Goal: Task Accomplishment & Management: Use online tool/utility

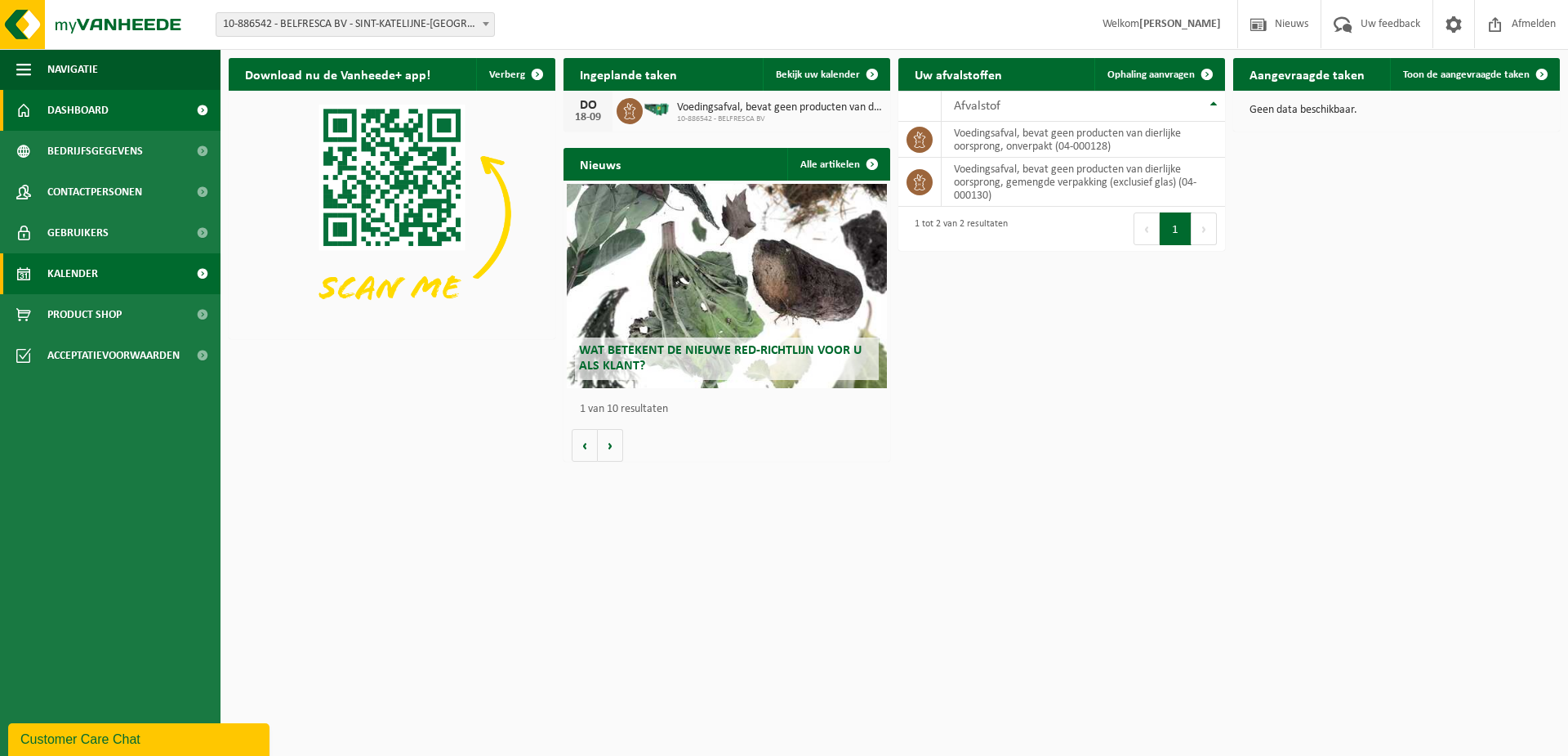
click at [106, 283] on link "Kalender" at bounding box center [110, 273] width 220 height 41
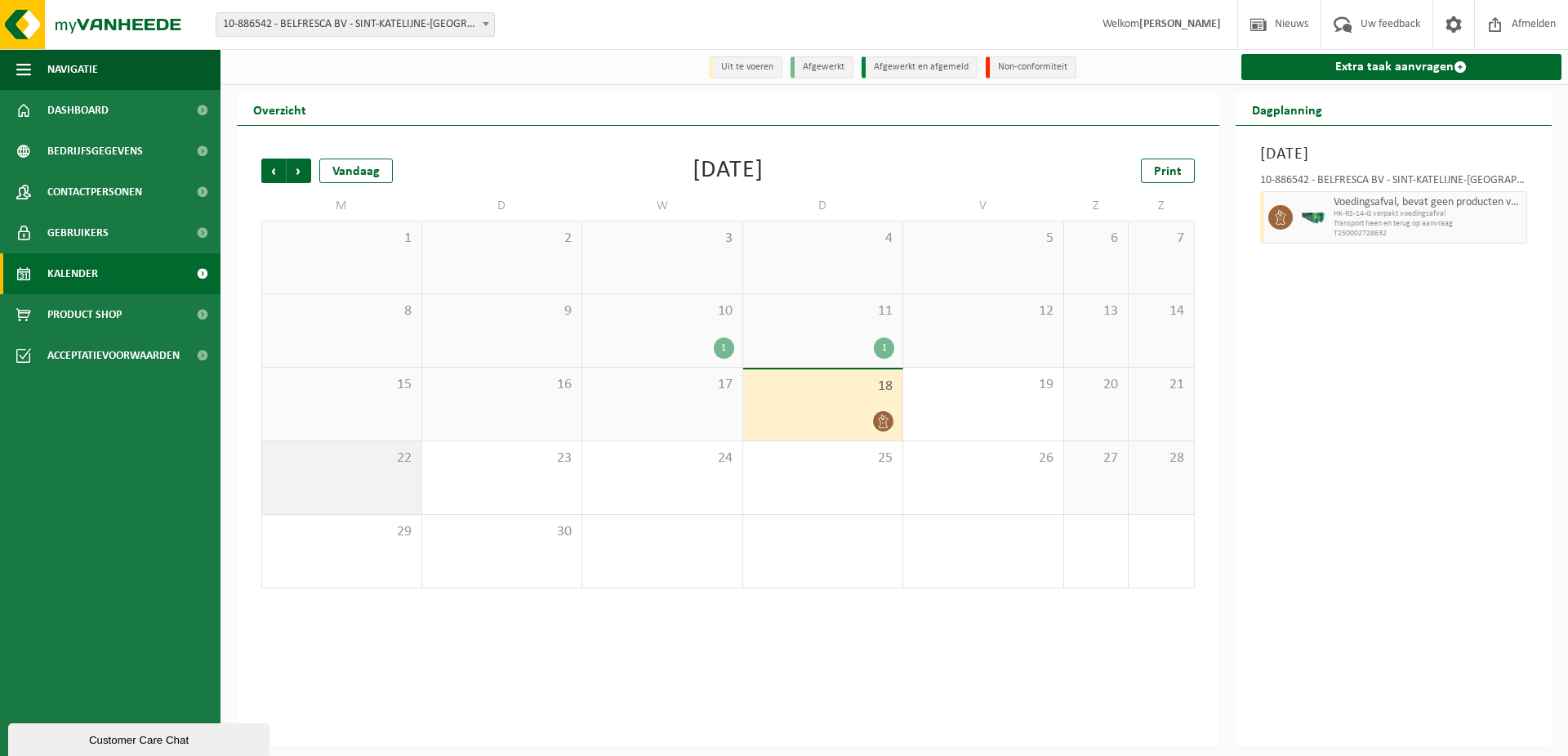
click at [371, 479] on div "22" at bounding box center [342, 478] width 159 height 73
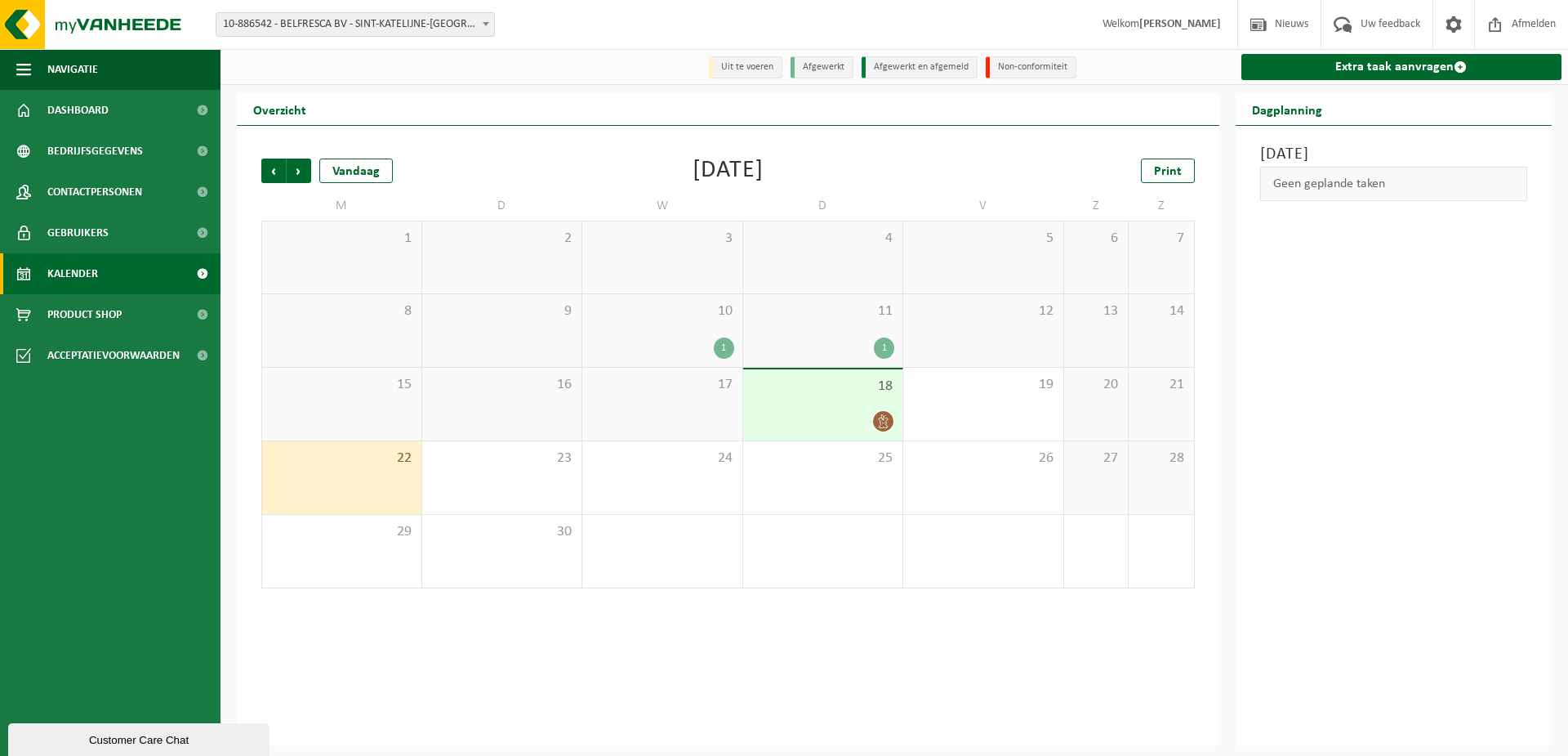
click at [371, 479] on div "22" at bounding box center [342, 478] width 159 height 73
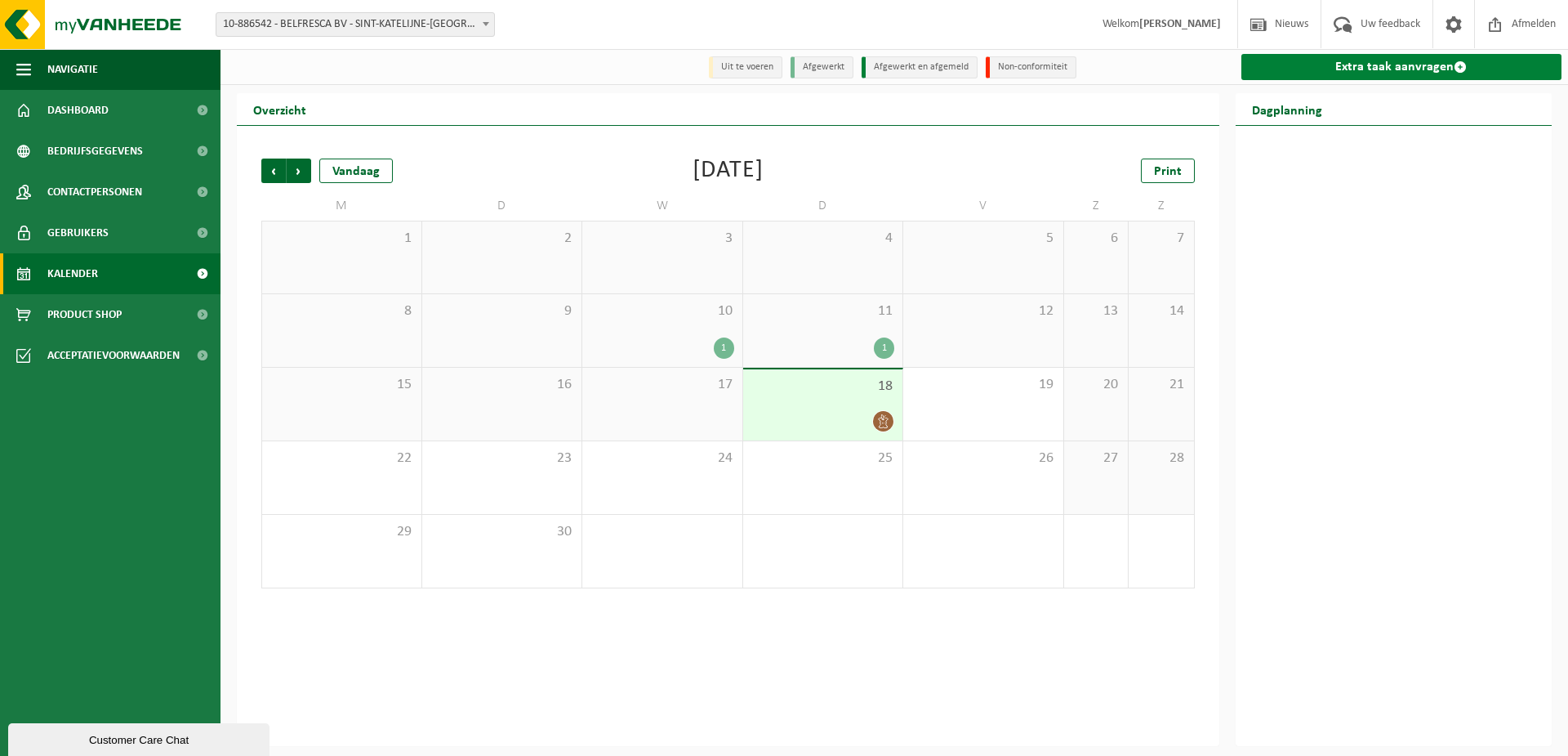
click at [1476, 72] on link "Extra taak aanvragen" at bounding box center [1402, 67] width 321 height 26
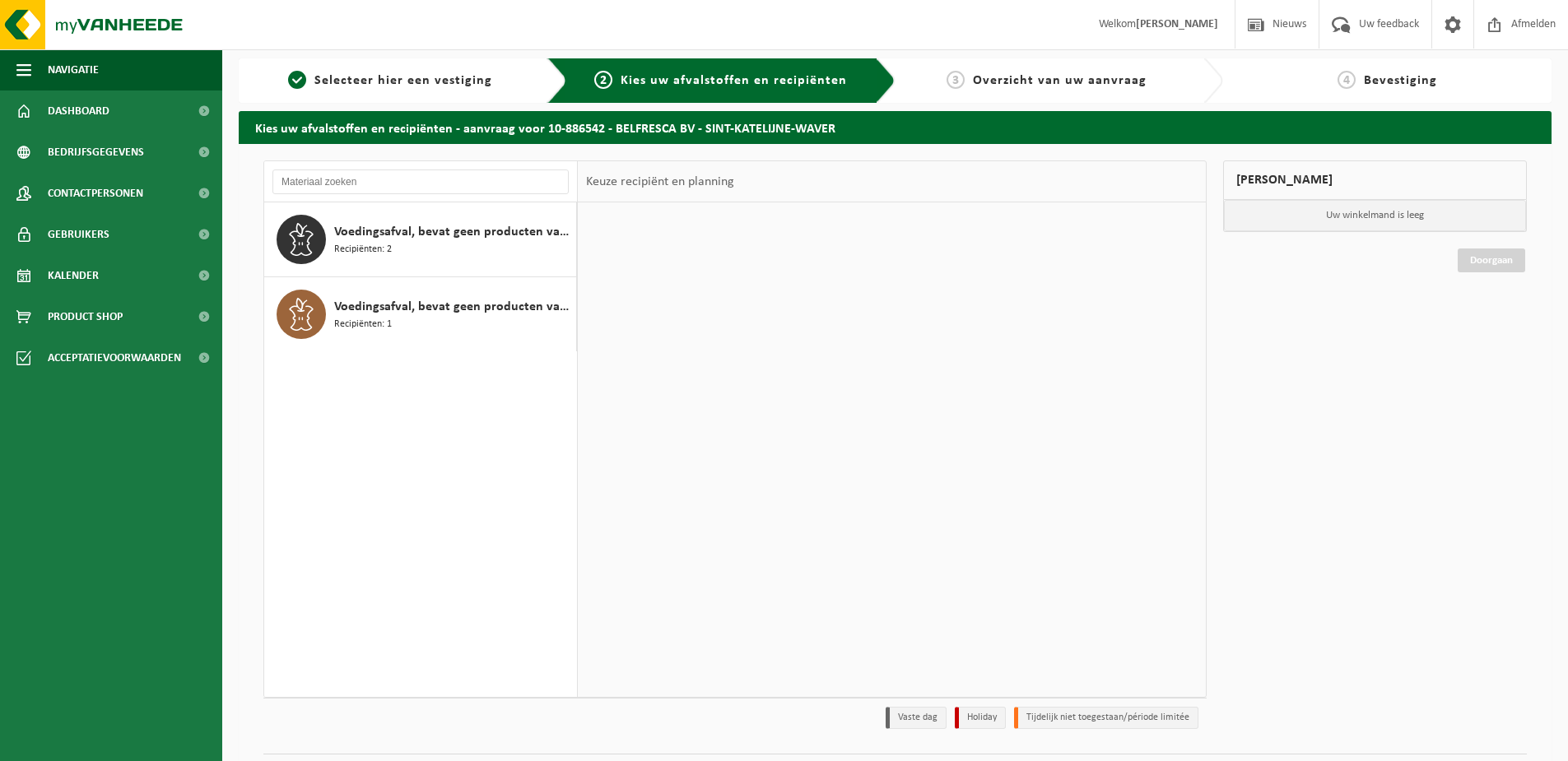
click at [413, 482] on div "Voedingsafval, bevat geen producten van dierlijke oorsprong, gemengde verpakkin…" at bounding box center [421, 450] width 313 height 494
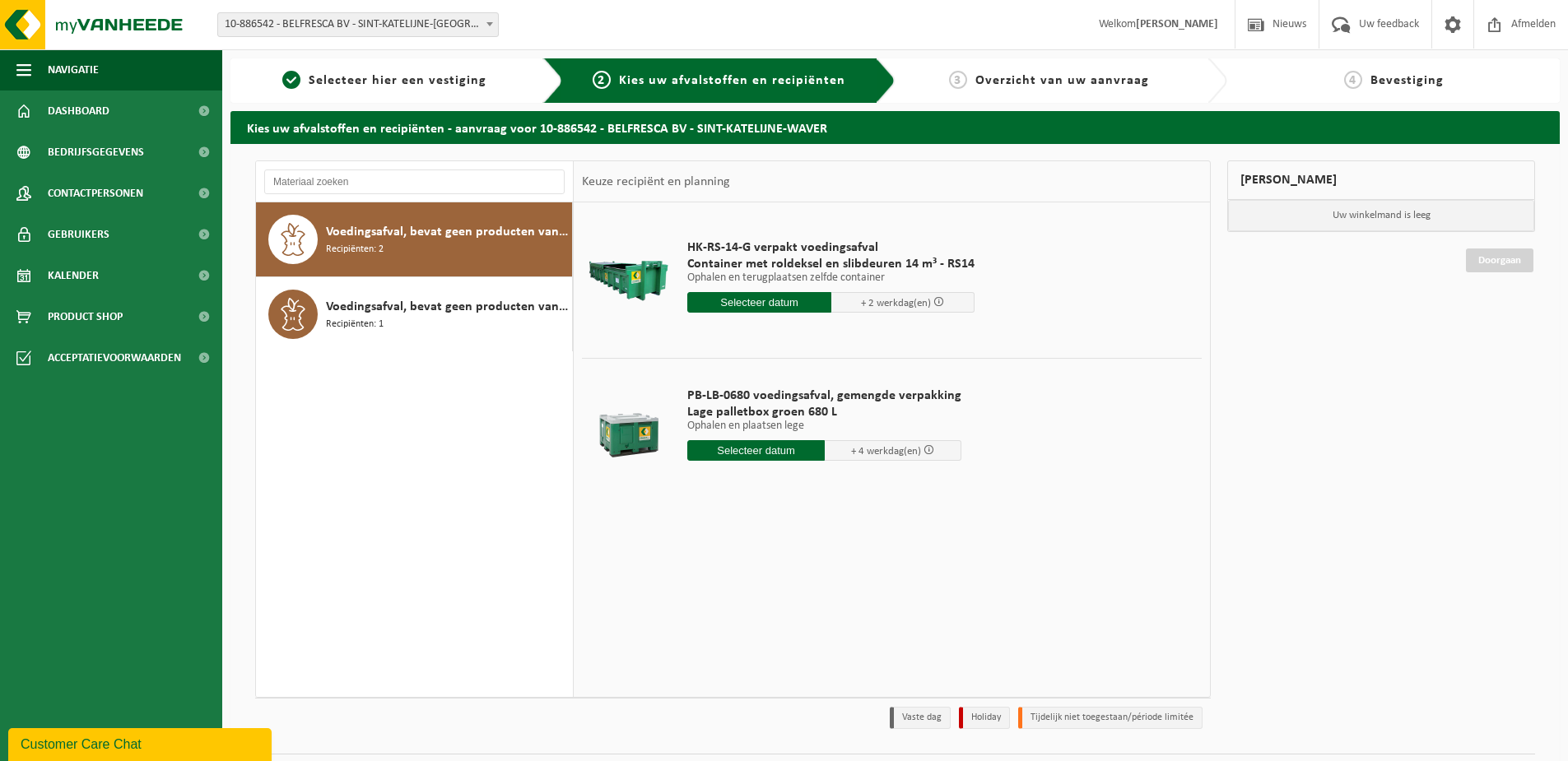
click at [468, 249] on div "Voedingsafval, bevat geen producten van dierlijke oorsprong, gemengde verpakkin…" at bounding box center [447, 239] width 242 height 50
click at [427, 346] on div "Voedingsafval, bevat geen producten van dierlijke oorsprong, onverpakt Recipiën…" at bounding box center [414, 314] width 317 height 74
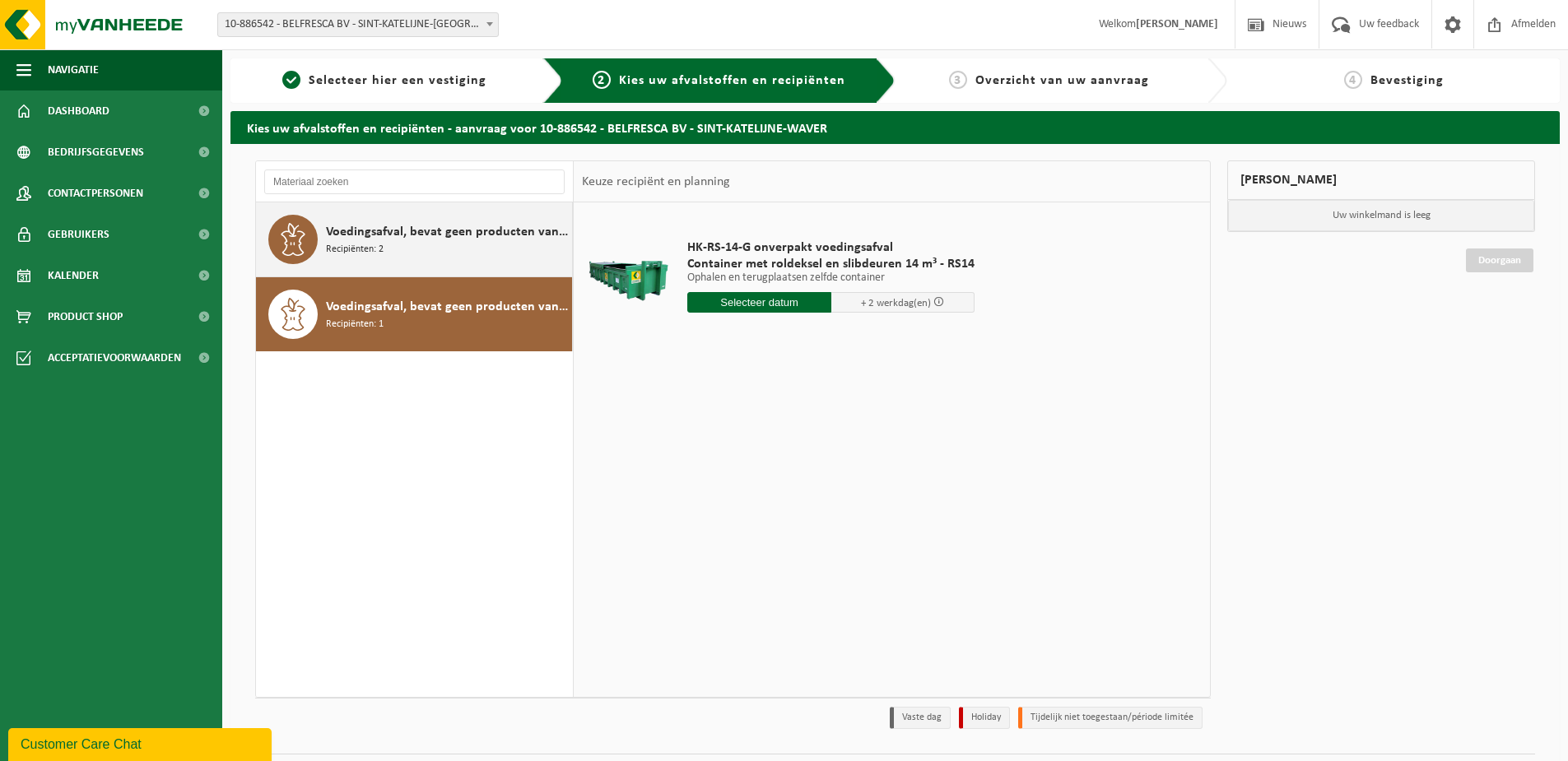
click at [452, 248] on div "Voedingsafval, bevat geen producten van dierlijke oorsprong, gemengde verpakkin…" at bounding box center [447, 239] width 242 height 50
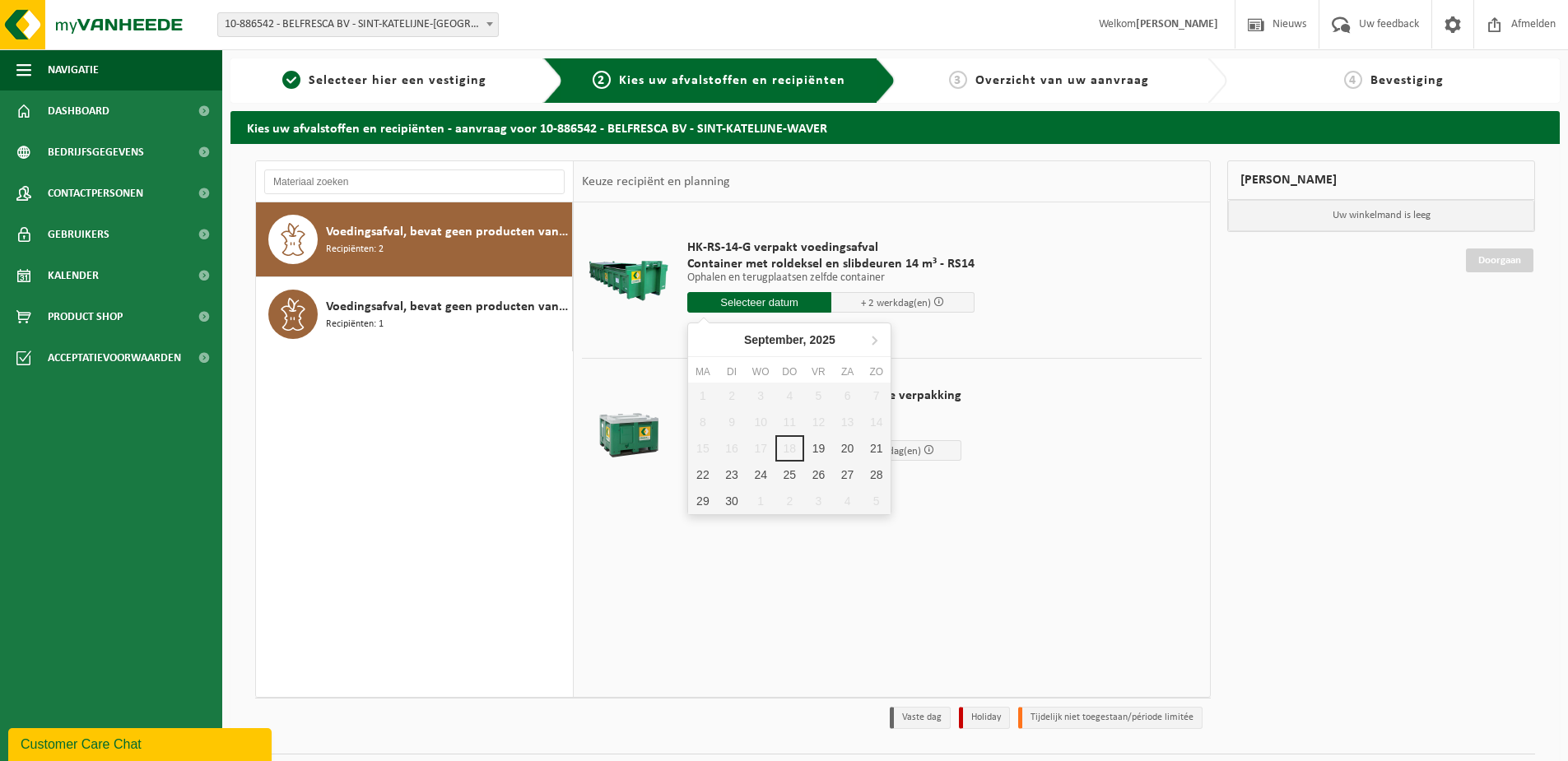
click at [774, 301] on input "text" at bounding box center [760, 303] width 144 height 21
click at [711, 472] on div "22" at bounding box center [702, 475] width 29 height 26
type input "Van 2025-09-22"
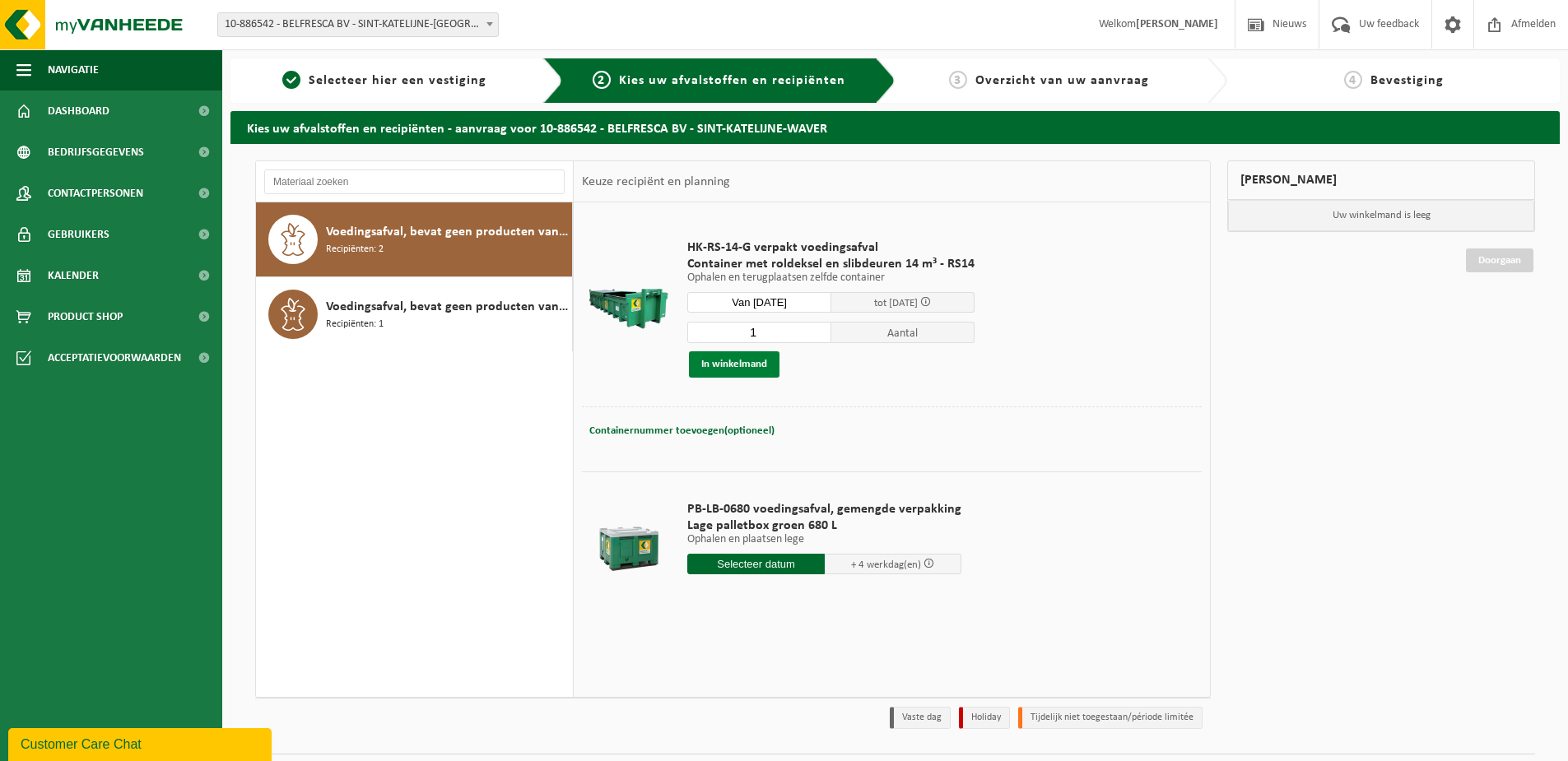
click at [751, 369] on button "In winkelmand" at bounding box center [734, 364] width 90 height 26
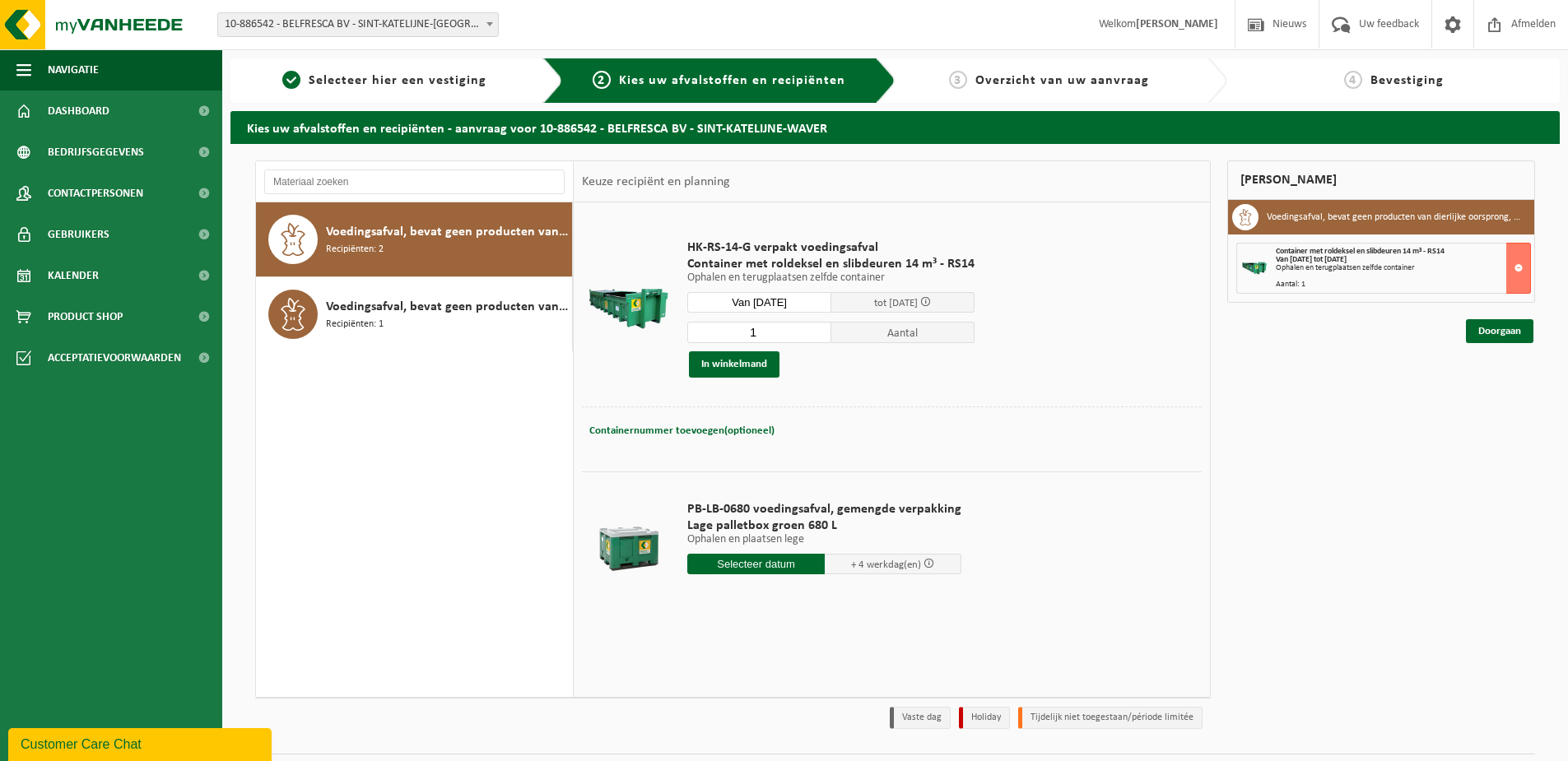
click at [1490, 343] on div "Mijn winkelmand Voedingsafval, bevat geen producten van dierlijke oorsprong, ge…" at bounding box center [1381, 448] width 325 height 577
click at [1492, 339] on link "Doorgaan" at bounding box center [1499, 330] width 68 height 23
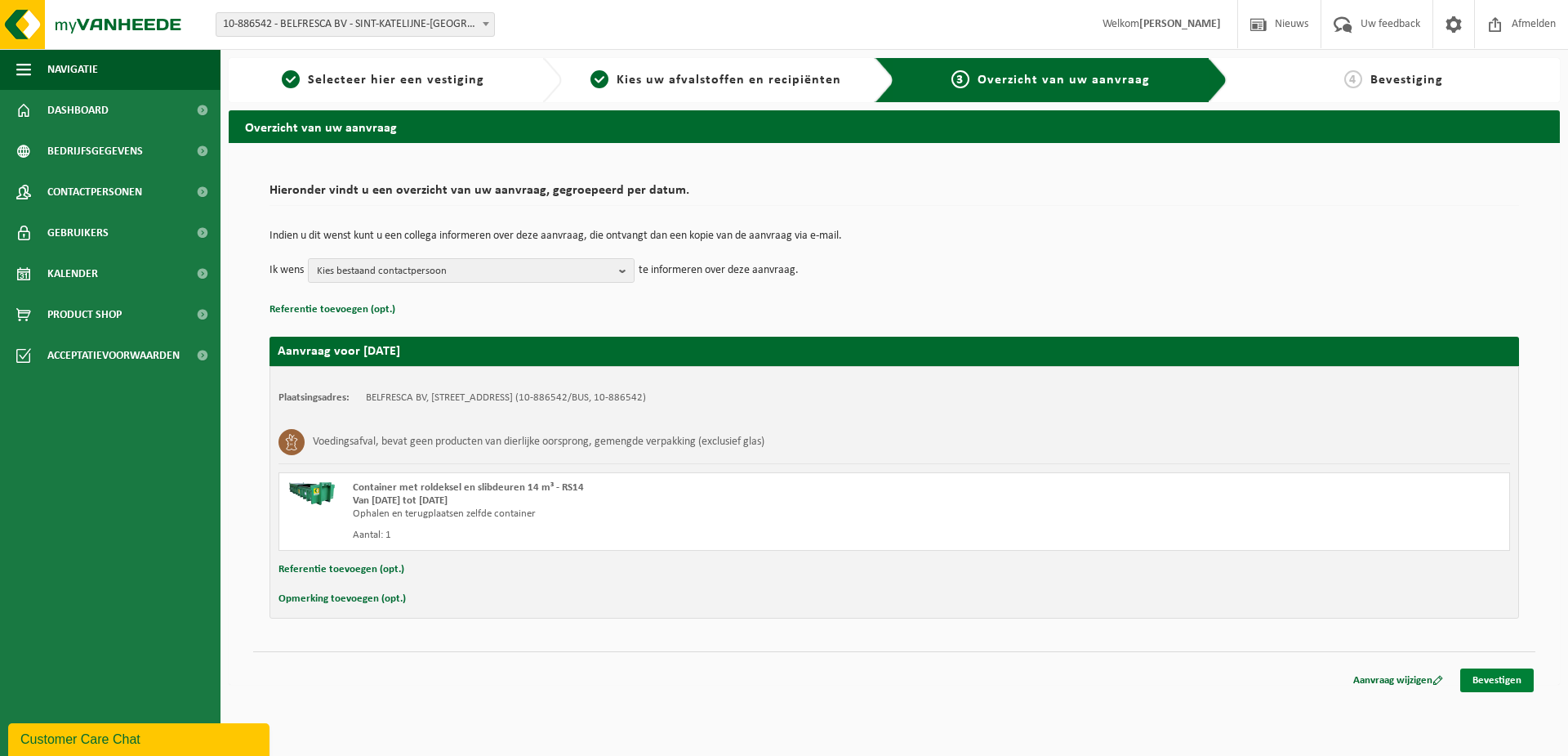
click at [1505, 680] on link "Bevestigen" at bounding box center [1496, 680] width 73 height 23
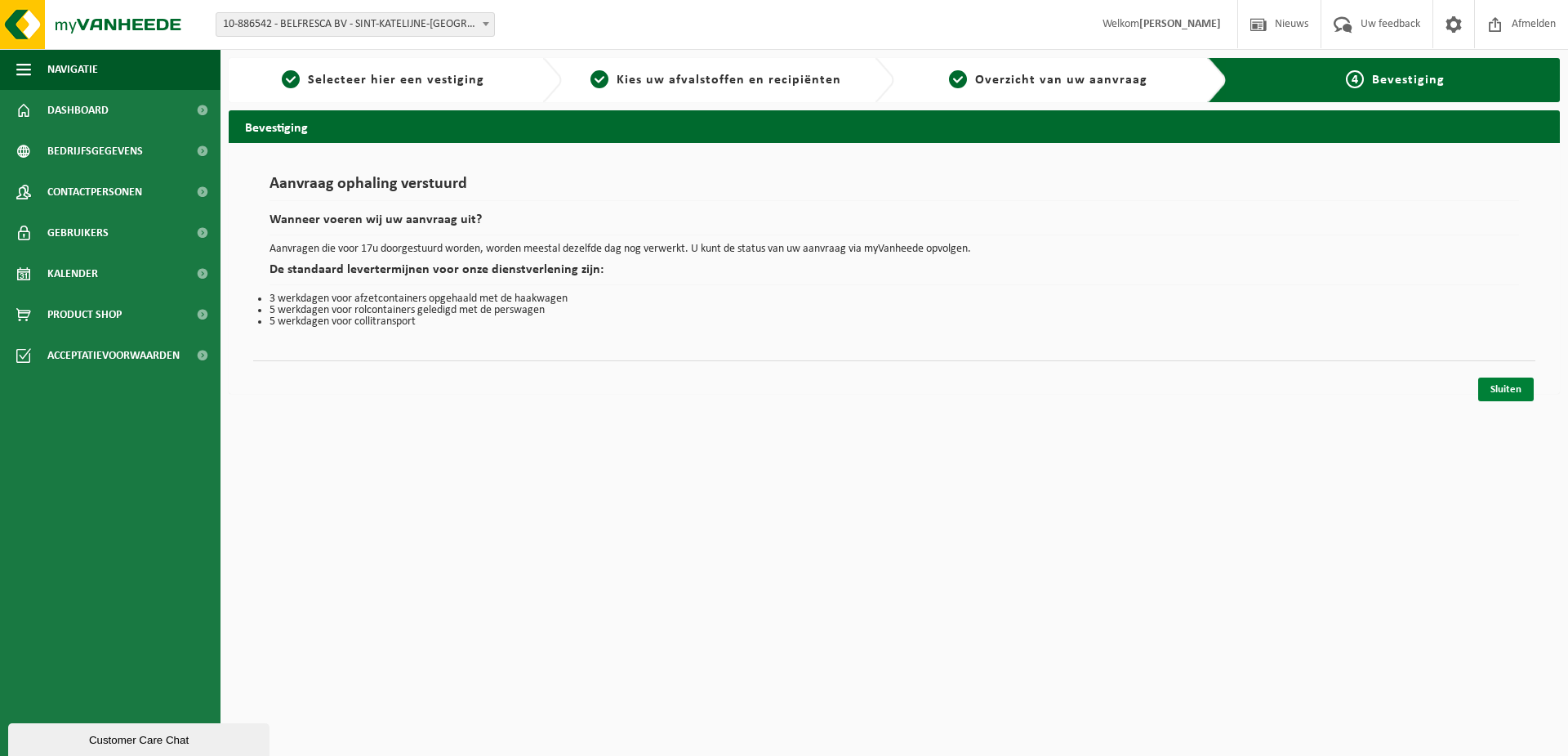
click at [1499, 388] on link "Sluiten" at bounding box center [1506, 389] width 55 height 23
